Goal: Transaction & Acquisition: Purchase product/service

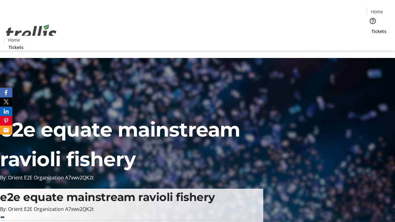
click at [371, 28] on span "Tickets" at bounding box center [378, 31] width 15 height 6
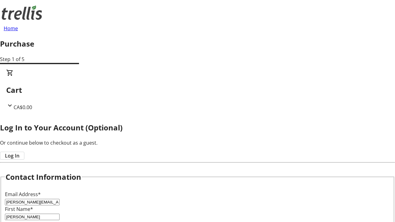
type input "Schaden"
